Goal: Find specific page/section: Find specific page/section

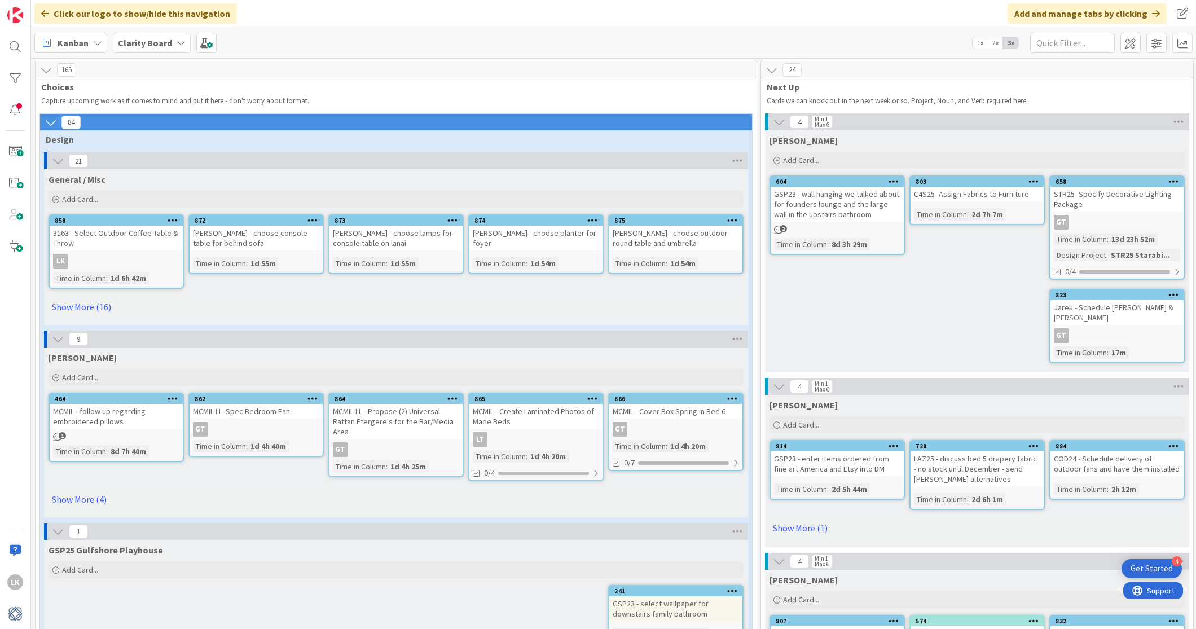
click at [177, 42] on icon at bounding box center [181, 42] width 9 height 9
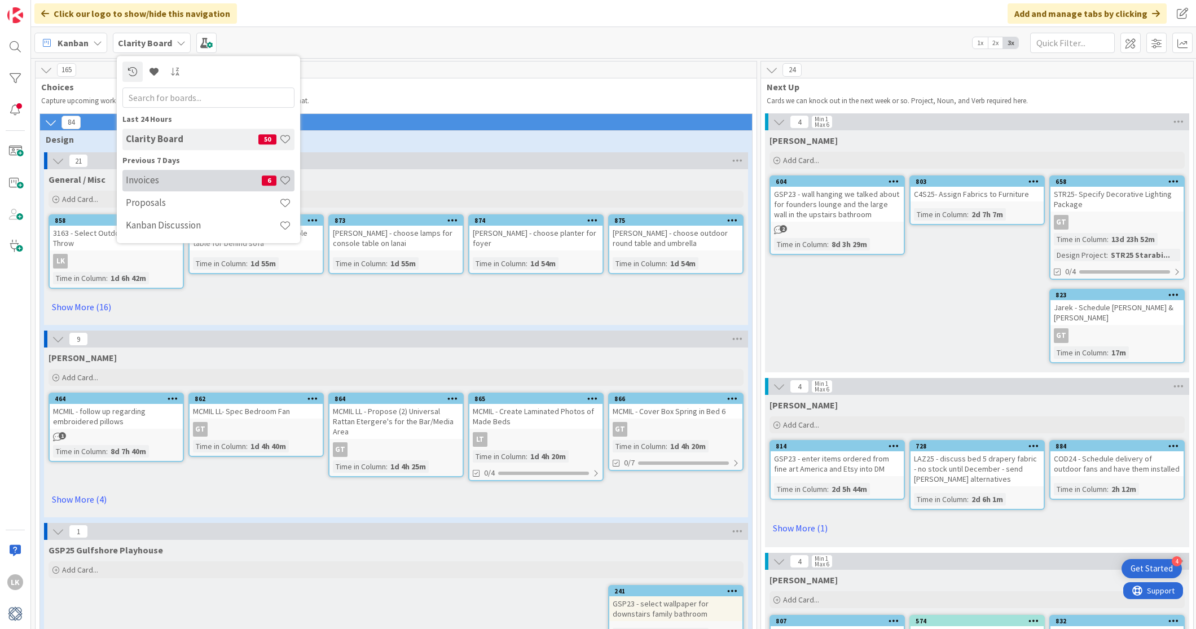
click at [174, 181] on h4 "Invoices" at bounding box center [194, 179] width 136 height 11
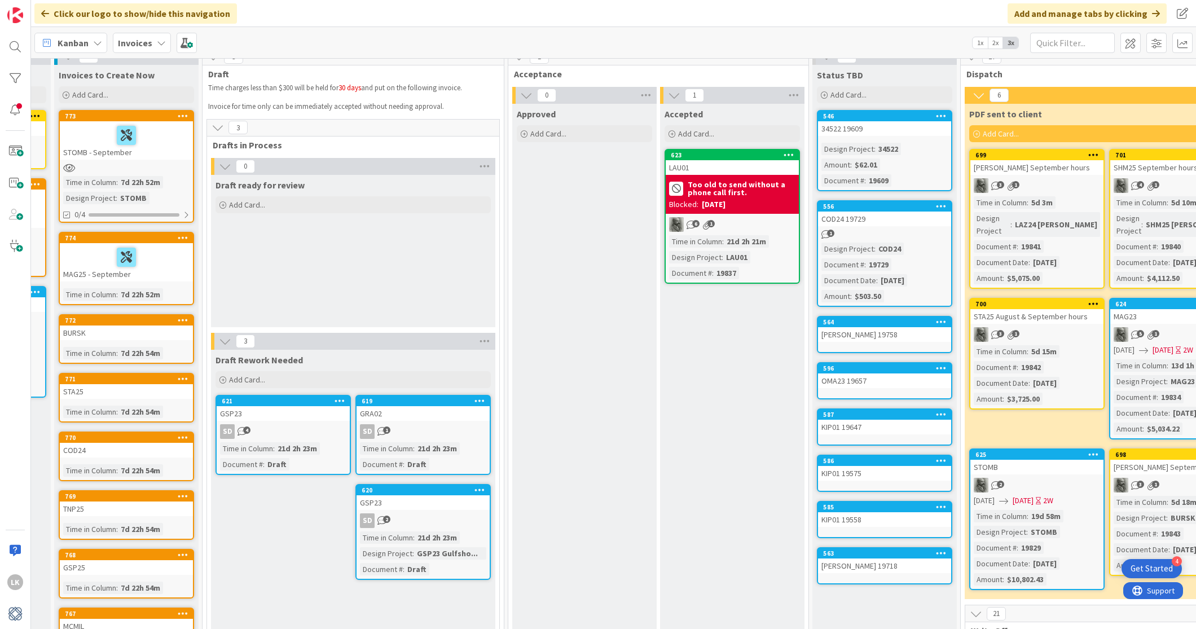
scroll to position [0, 129]
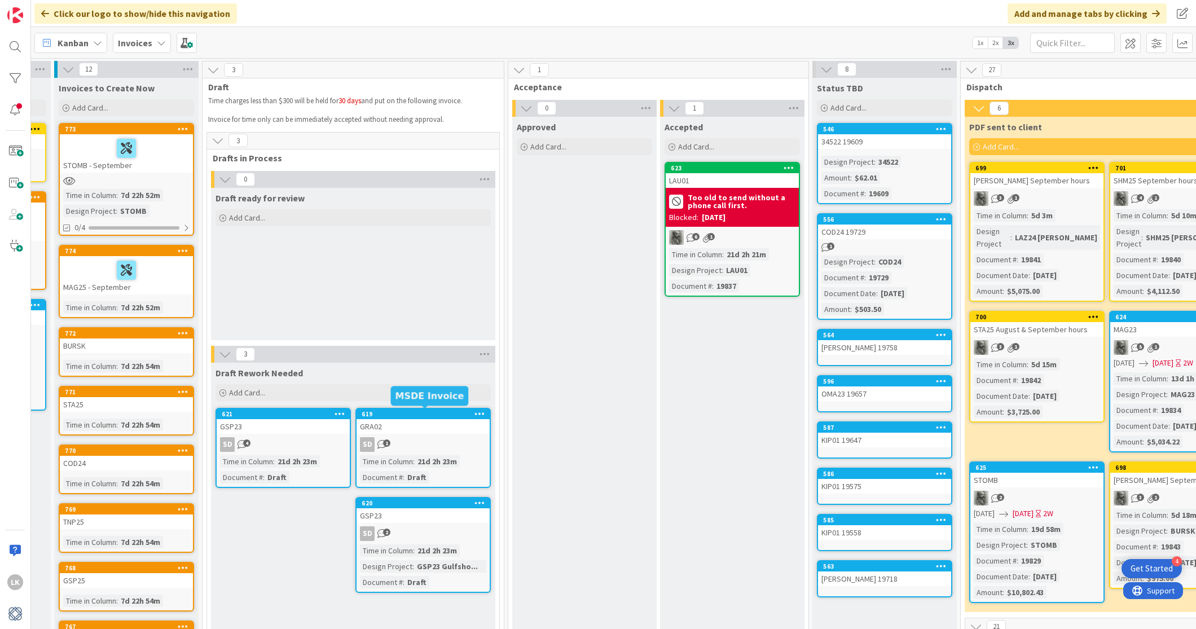
click at [381, 413] on div "619" at bounding box center [426, 414] width 128 height 8
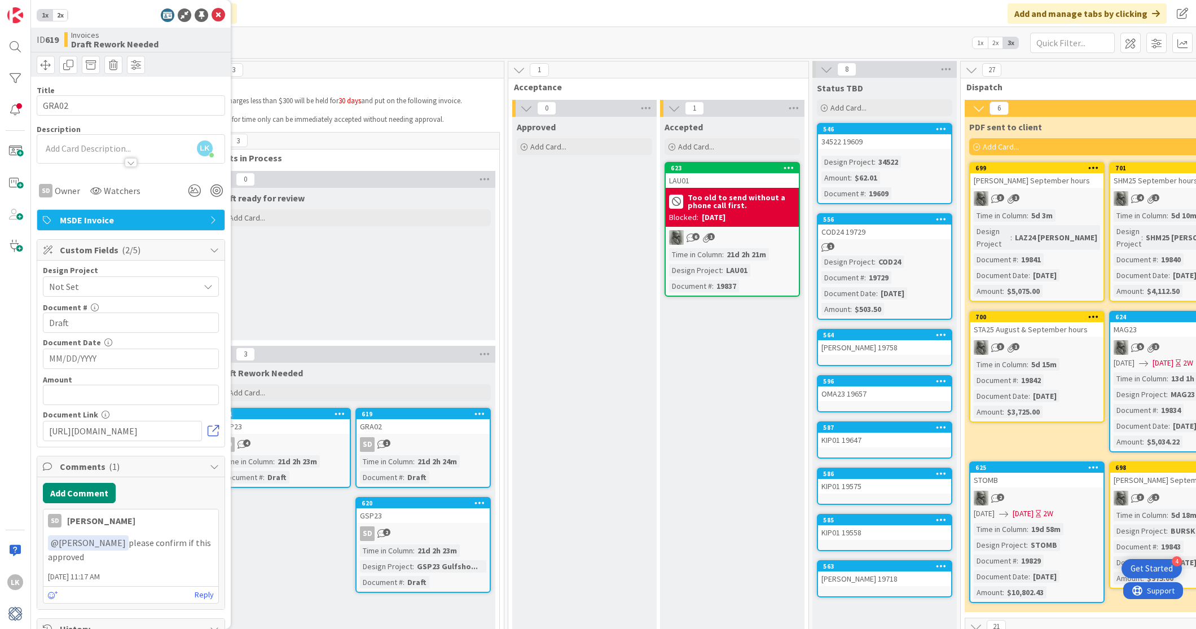
click at [212, 426] on link at bounding box center [213, 431] width 11 height 11
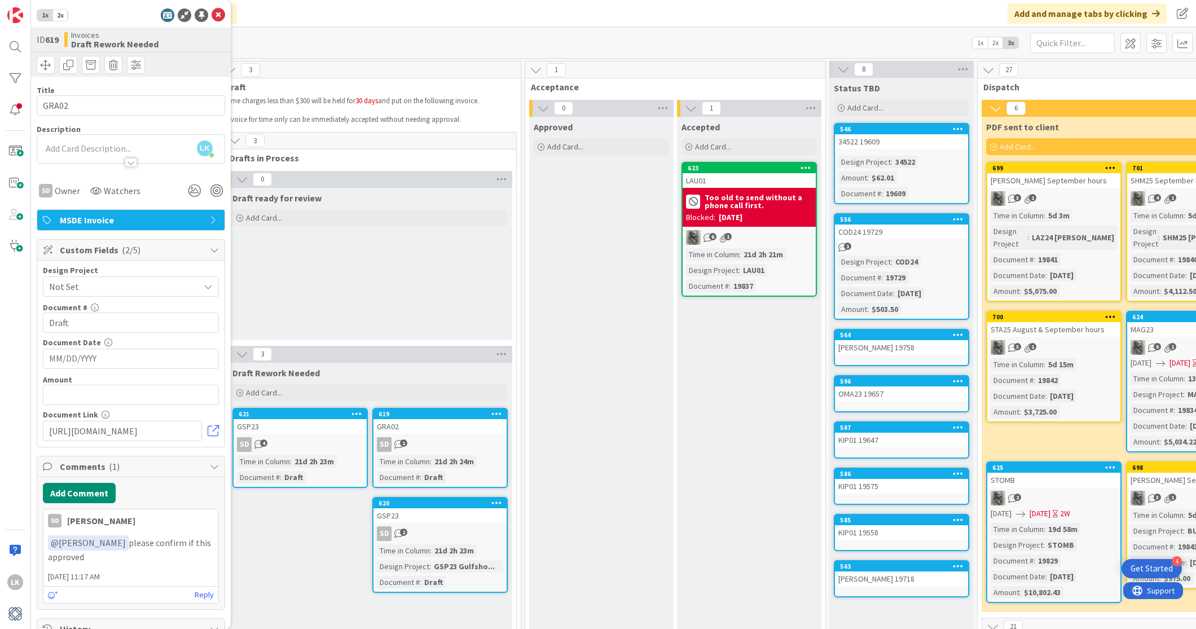
scroll to position [0, 111]
click at [219, 13] on icon at bounding box center [219, 15] width 14 height 14
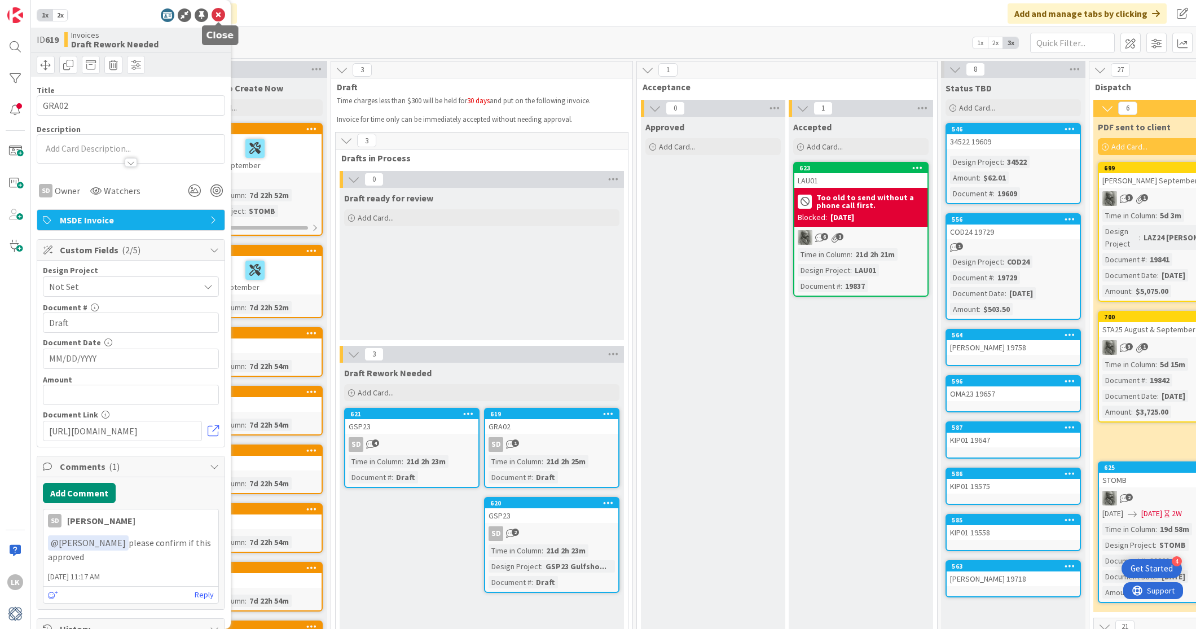
click at [220, 14] on icon at bounding box center [219, 15] width 14 height 14
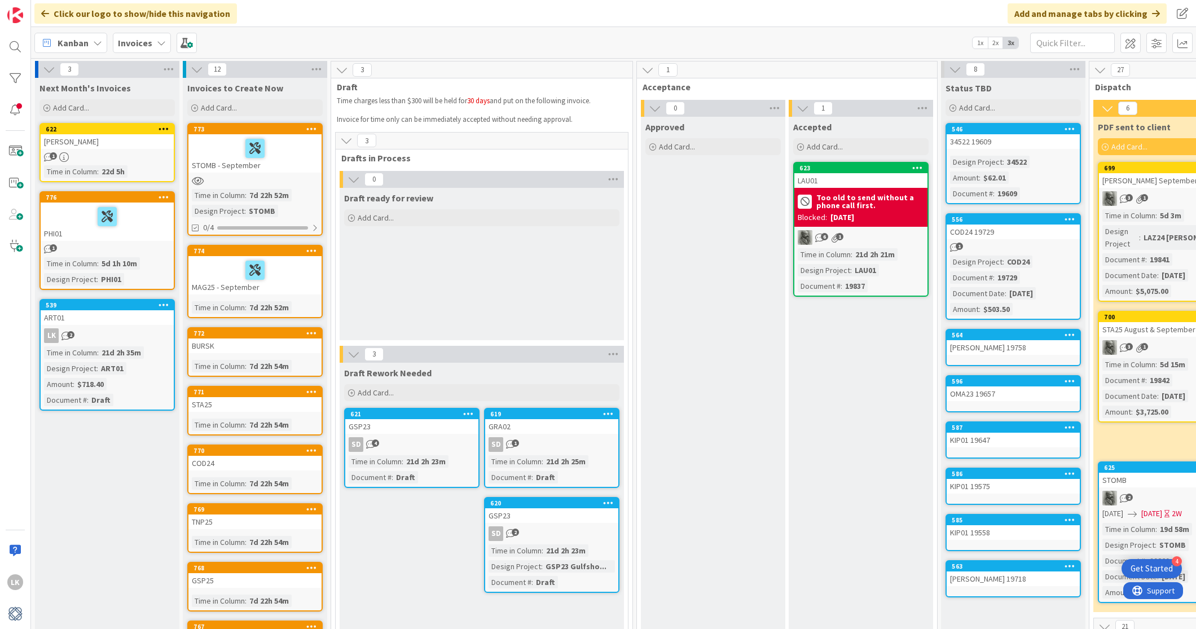
click at [159, 37] on div "Invoices" at bounding box center [142, 43] width 58 height 20
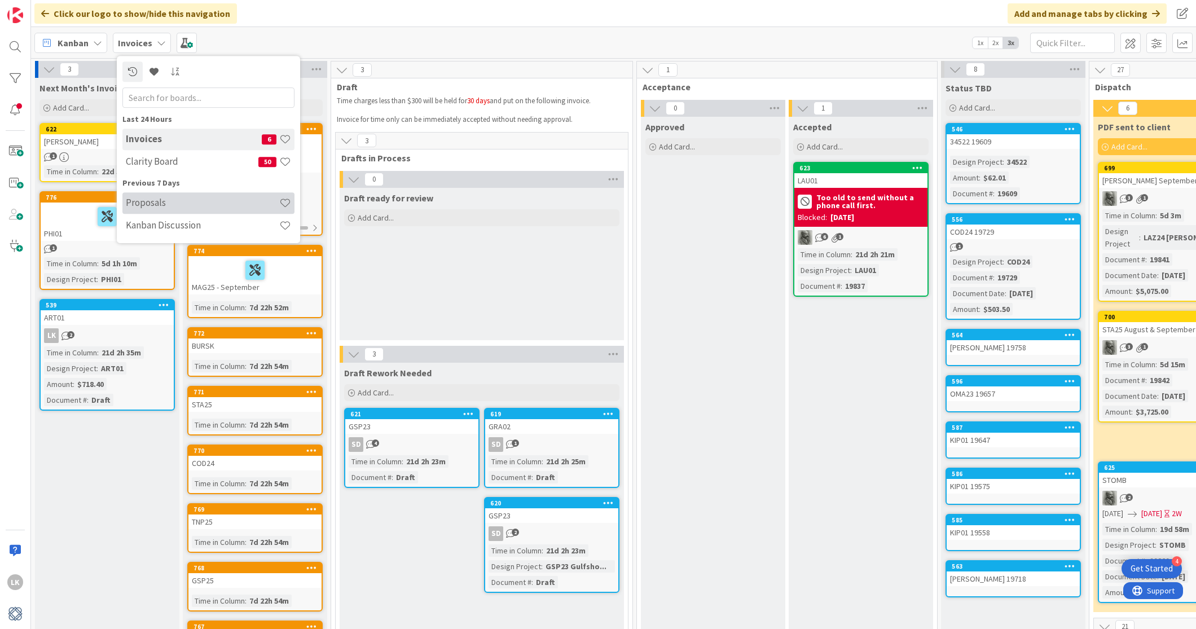
click at [152, 199] on h4 "Proposals" at bounding box center [202, 202] width 153 height 11
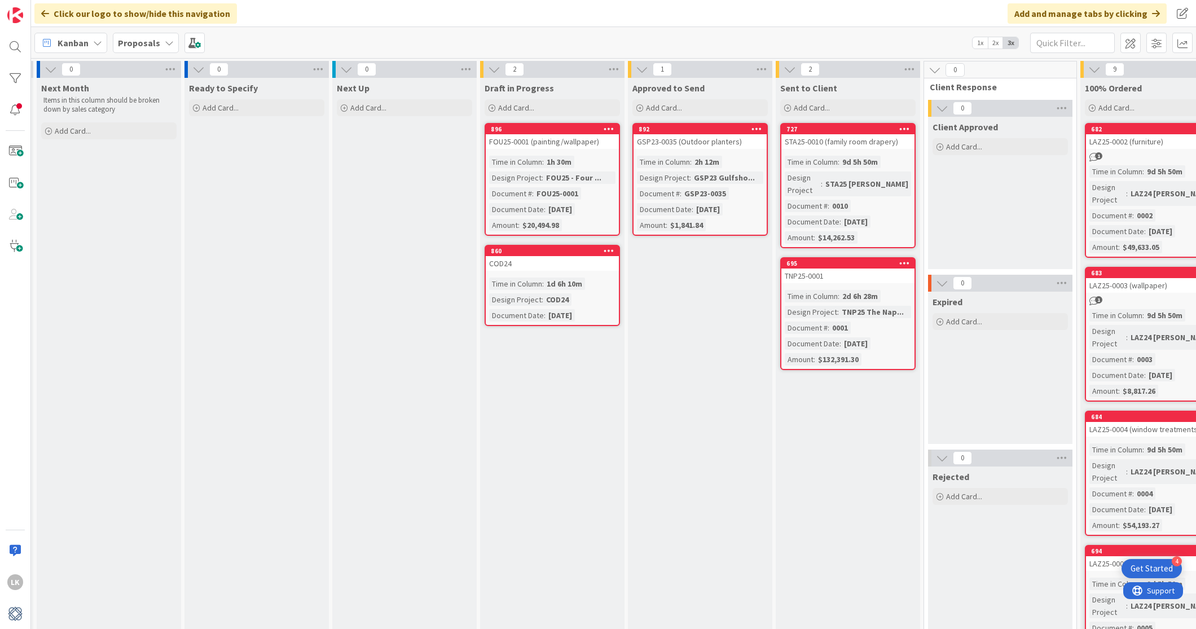
scroll to position [0, 284]
